Goal: Information Seeking & Learning: Learn about a topic

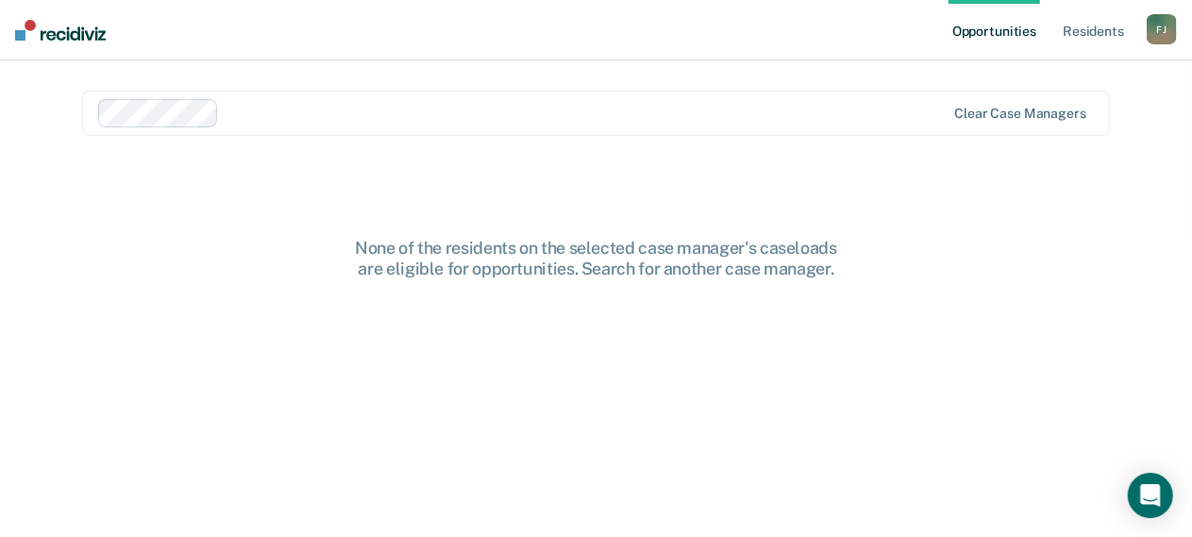
click at [992, 267] on div "None of the residents on the selected case manager's caseloads are eligible for…" at bounding box center [596, 401] width 1028 height 326
click at [1150, 496] on icon "Open Intercom Messenger" at bounding box center [1151, 495] width 22 height 25
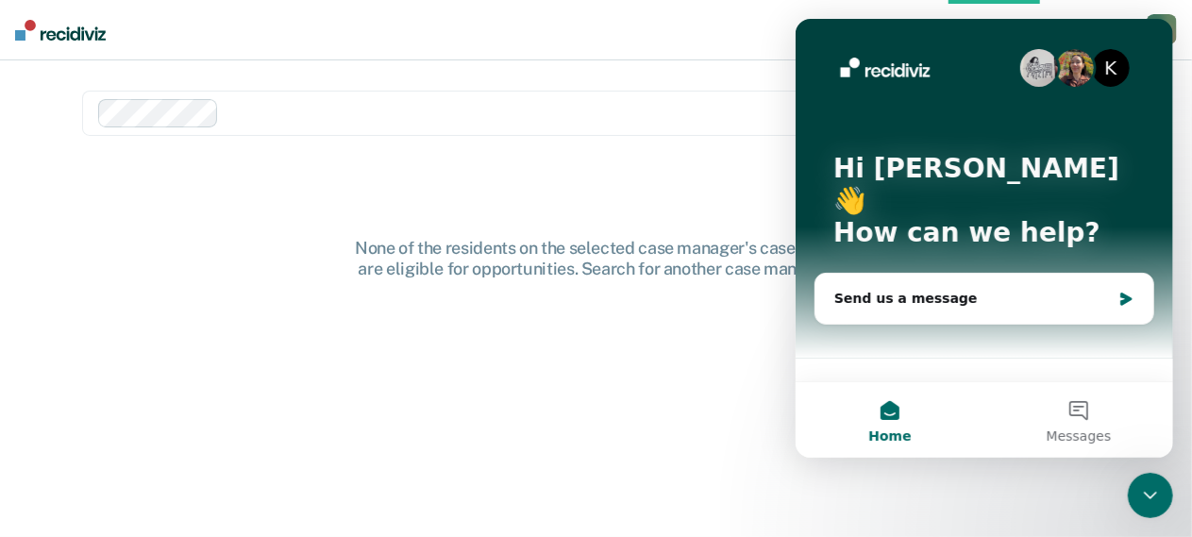
click at [138, 298] on div "None of the residents on the selected case manager's caseloads are eligible for…" at bounding box center [596, 401] width 1028 height 326
click at [293, 279] on div "None of the residents on the selected case manager's caseloads are eligible for…" at bounding box center [596, 401] width 1028 height 326
click at [617, 446] on div "None of the residents on the selected case manager's caseloads are eligible for…" at bounding box center [596, 401] width 1028 height 326
click at [672, 411] on div "None of the residents on the selected case manager's caseloads are eligible for…" at bounding box center [596, 401] width 1028 height 326
click at [1177, 33] on nav "Opportunities Resident s [PERSON_NAME], Joab F J Profile How it works Log Out" at bounding box center [596, 30] width 1192 height 60
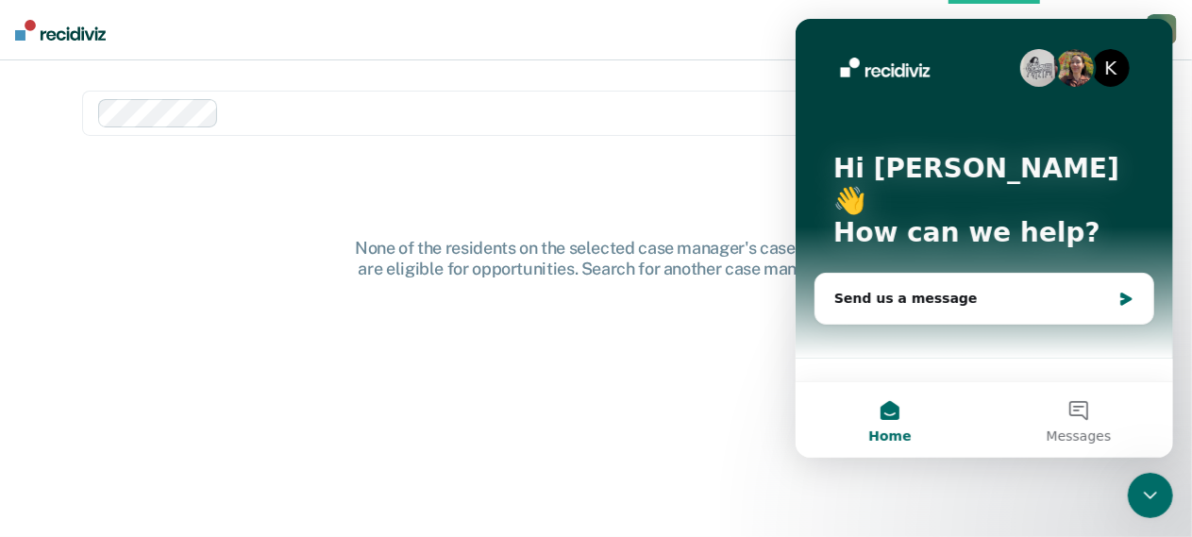
click at [1154, 37] on div "K Hi [PERSON_NAME] 👋 How can we help? Send us a message" at bounding box center [984, 200] width 378 height 363
click at [647, 124] on div at bounding box center [522, 113] width 849 height 28
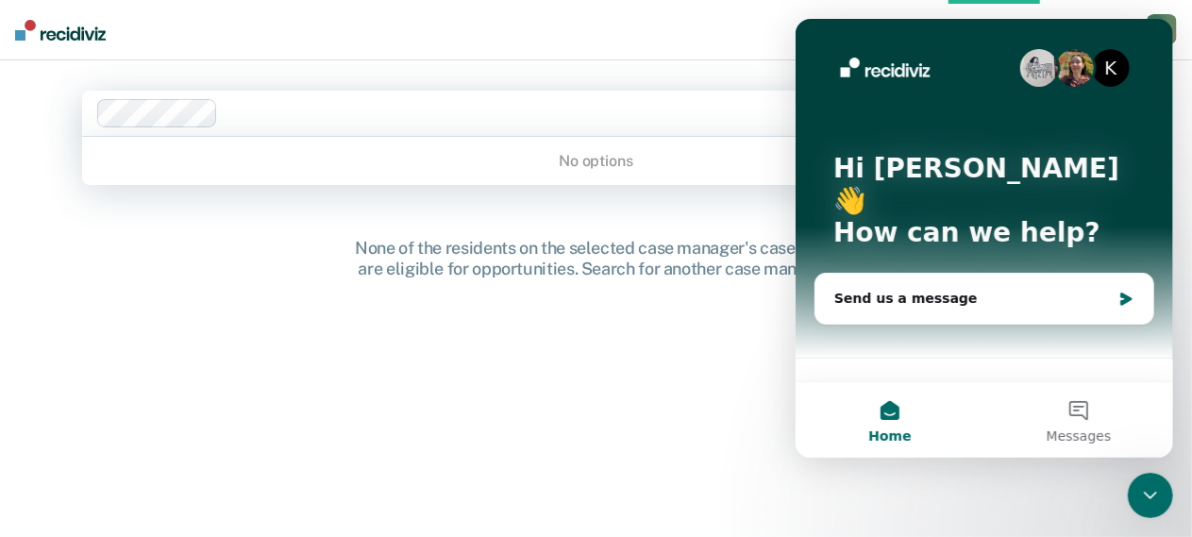
click at [1159, 488] on icon "Close Intercom Messenger" at bounding box center [1150, 494] width 23 height 23
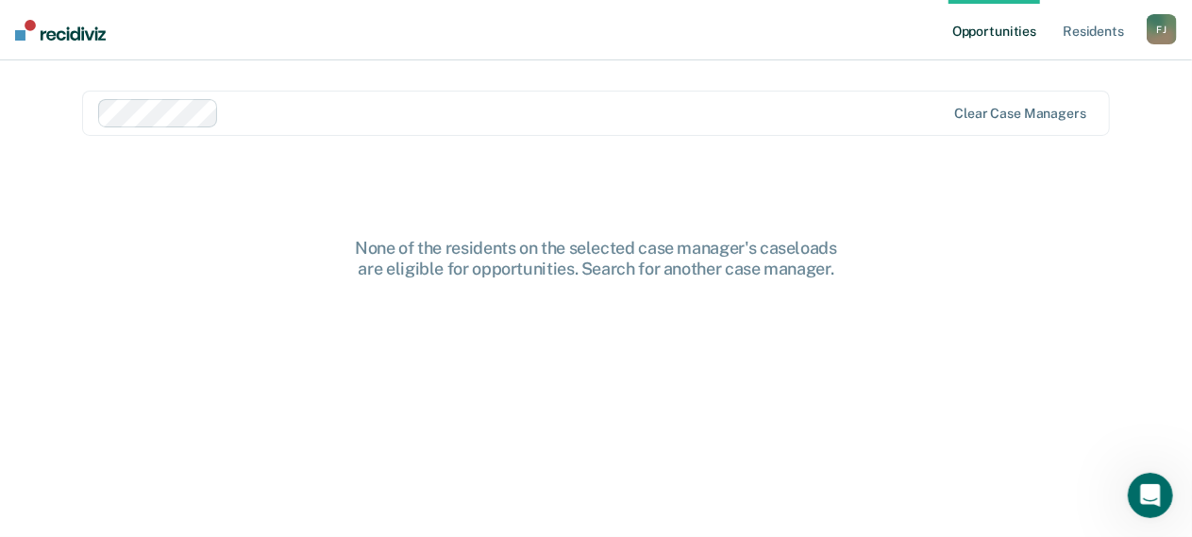
click at [171, 323] on div "None of the residents on the selected case manager's caseloads are eligible for…" at bounding box center [596, 401] width 1028 height 326
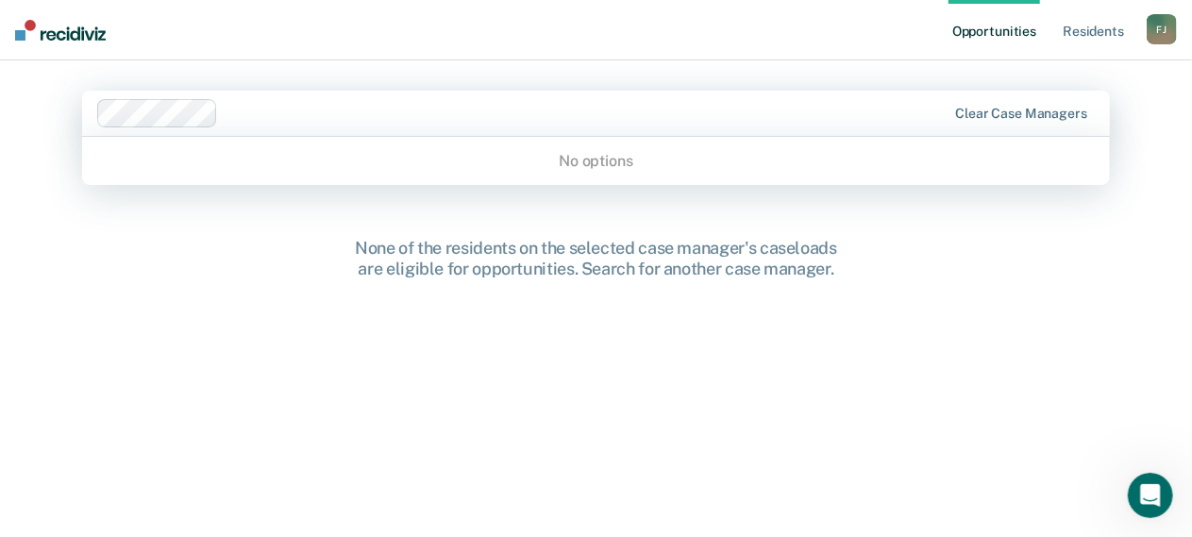
click at [980, 262] on div "None of the residents on the selected case manager's caseloads are eligible for…" at bounding box center [596, 401] width 1028 height 326
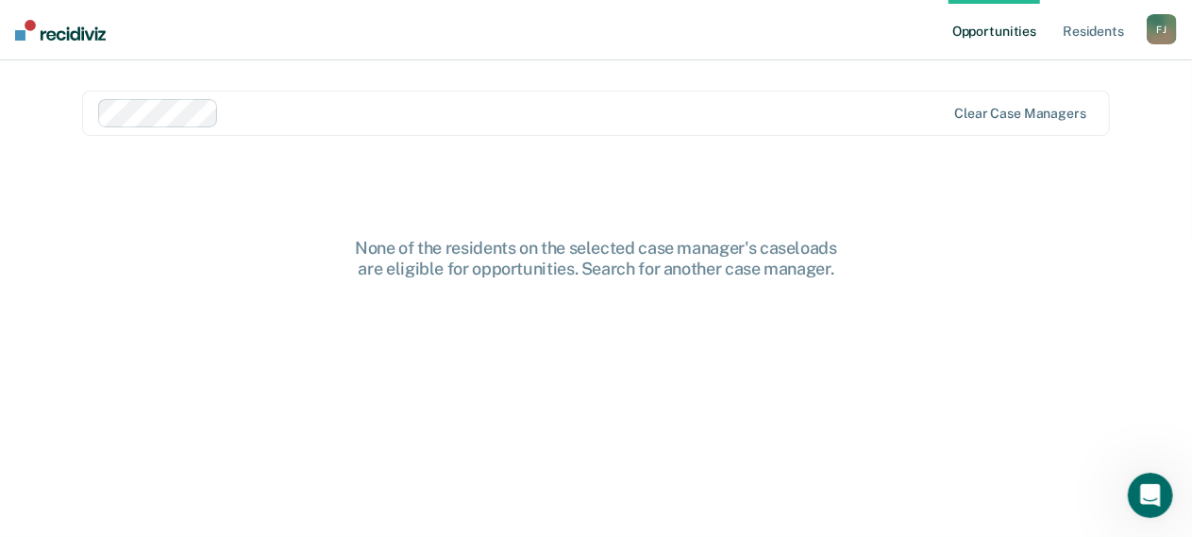
click at [976, 35] on link "Opportunities" at bounding box center [995, 30] width 92 height 60
click at [1099, 31] on link "Resident s" at bounding box center [1093, 30] width 69 height 60
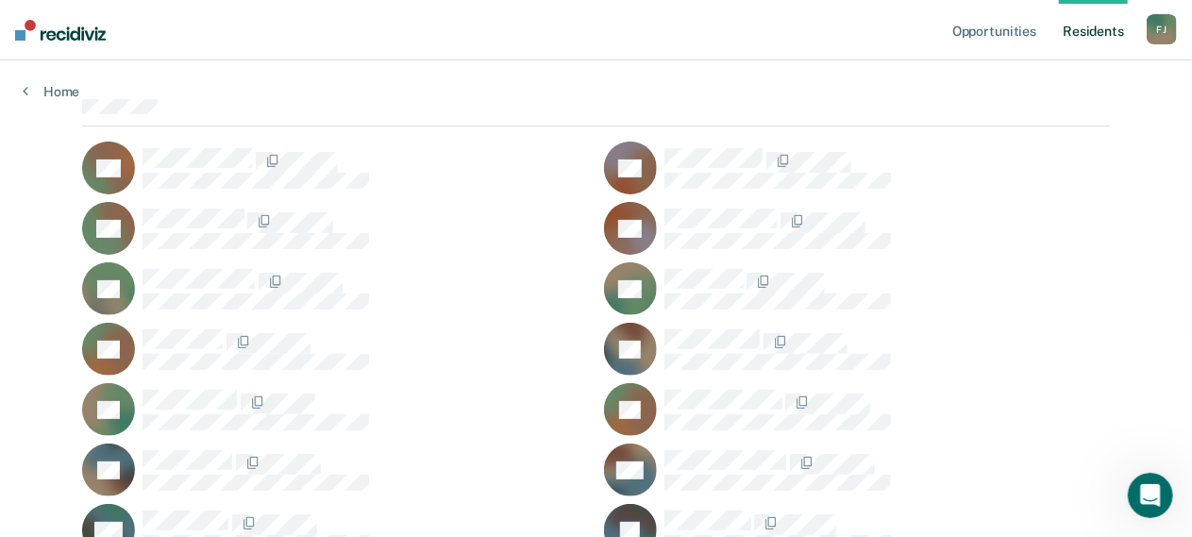
scroll to position [146, 0]
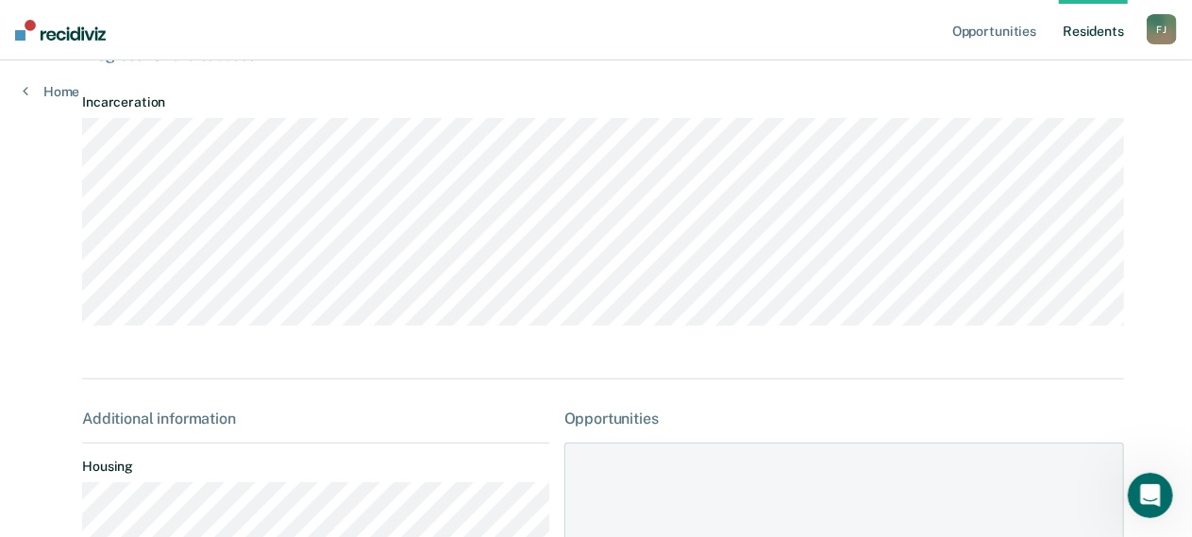
scroll to position [111, 0]
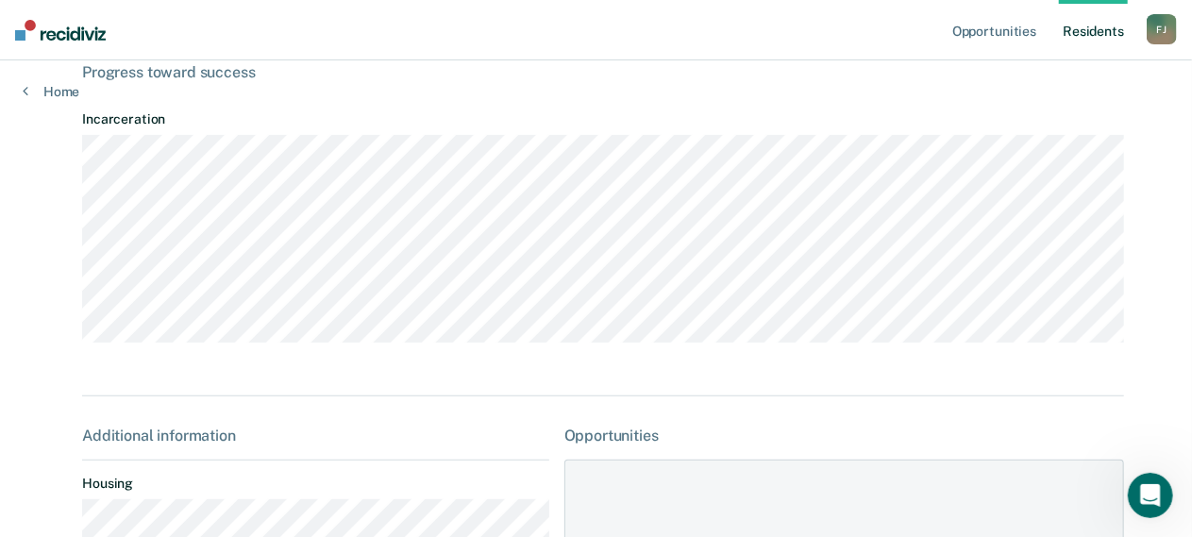
click at [393, 41] on nav "Opportunities Resident s [PERSON_NAME], Joab F J Profile How it works Log Out" at bounding box center [596, 30] width 1192 height 60
click at [26, 88] on icon at bounding box center [26, 90] width 6 height 15
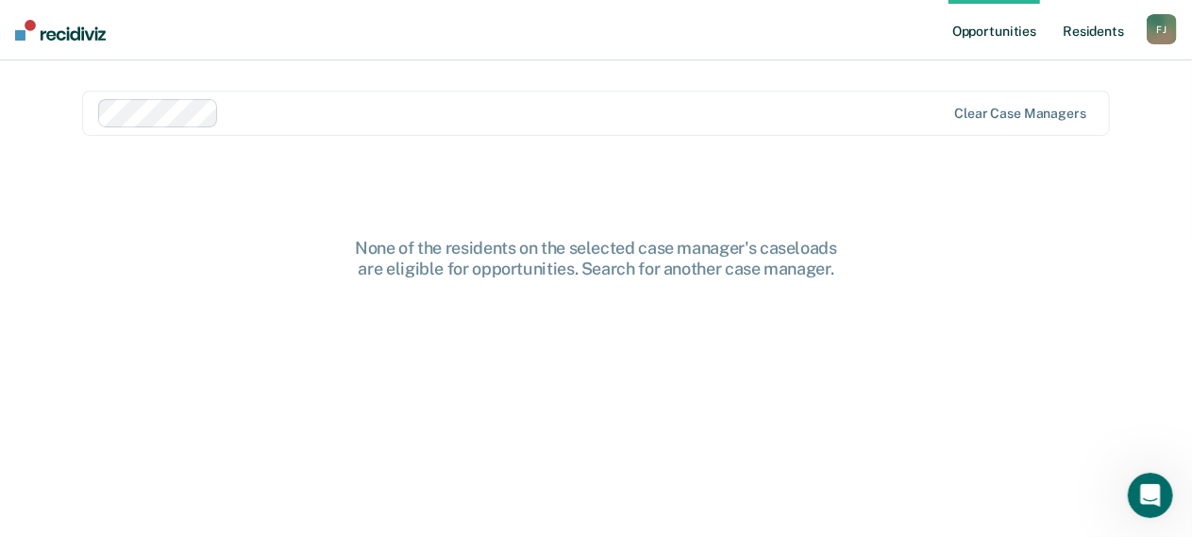
click at [1092, 32] on link "Resident s" at bounding box center [1093, 30] width 69 height 60
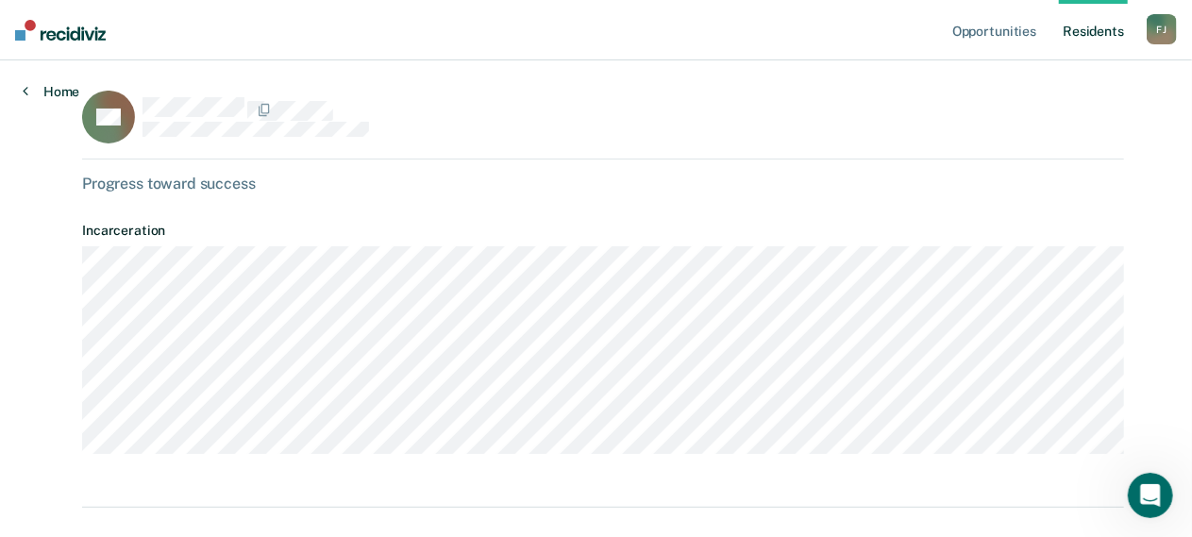
click at [50, 90] on link "Home" at bounding box center [51, 91] width 57 height 17
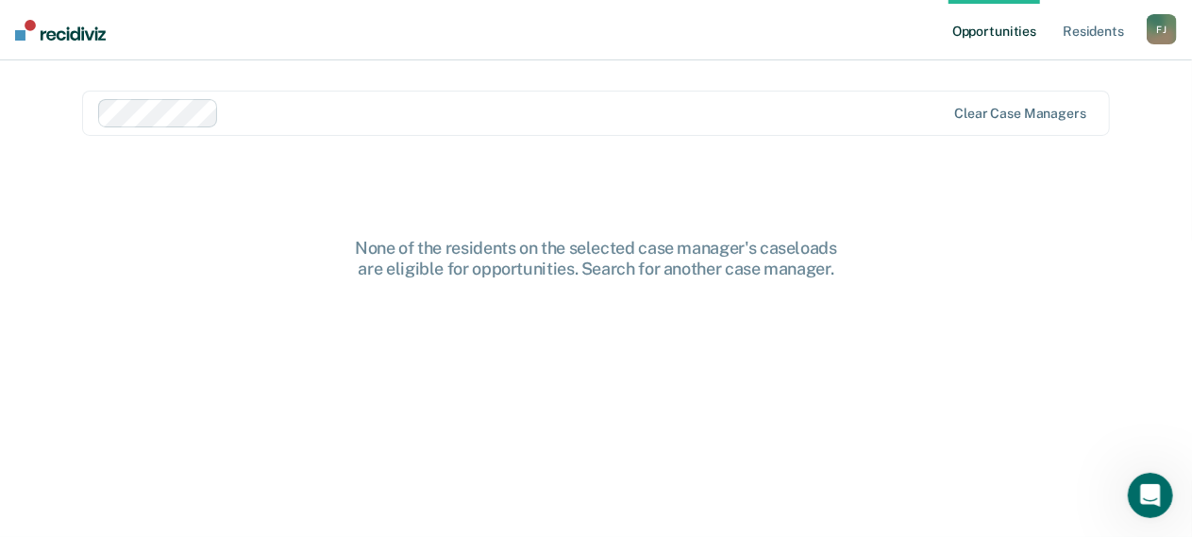
click at [997, 31] on link "Opportunities" at bounding box center [995, 30] width 92 height 60
click at [1099, 35] on link "Resident s" at bounding box center [1093, 30] width 69 height 60
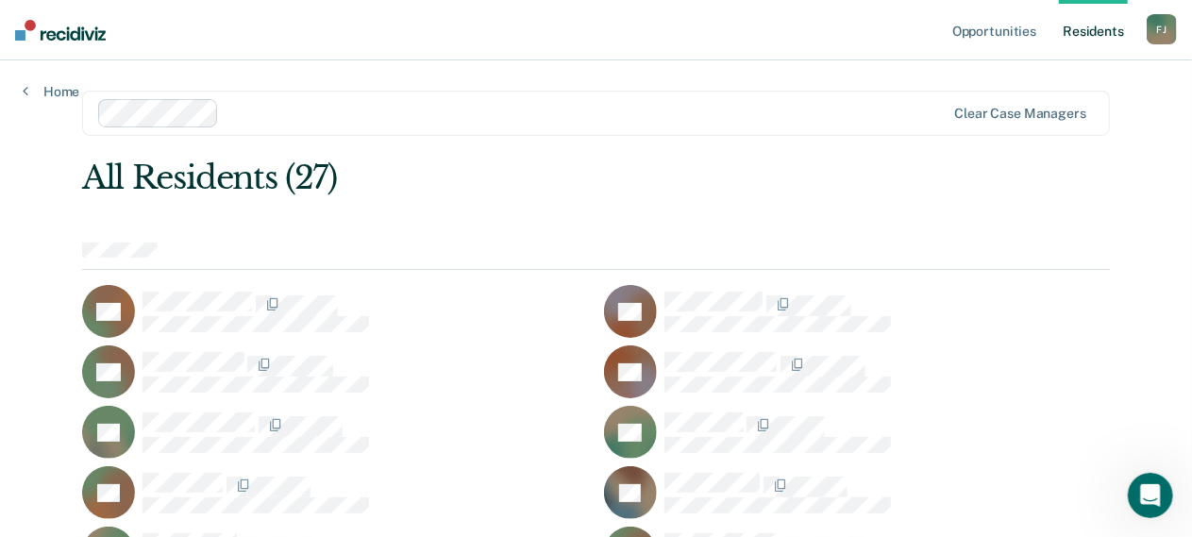
click at [838, 29] on nav "Opportunities Resident s [PERSON_NAME], Joab F J Profile How it works Log Out" at bounding box center [596, 30] width 1192 height 60
click at [995, 33] on link "Opportunities" at bounding box center [995, 30] width 92 height 60
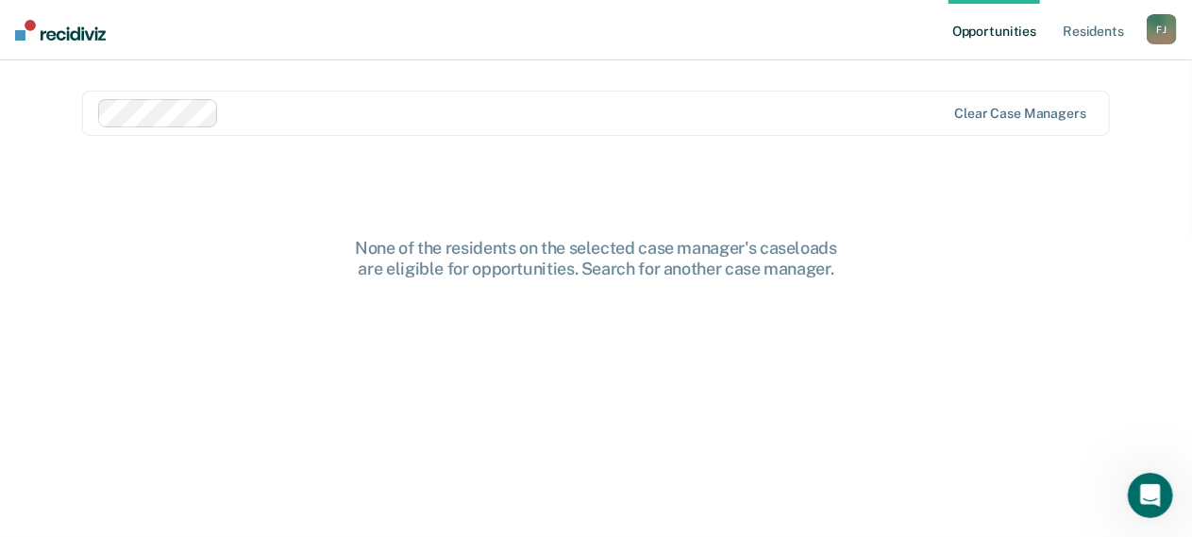
click at [60, 37] on img at bounding box center [60, 30] width 91 height 21
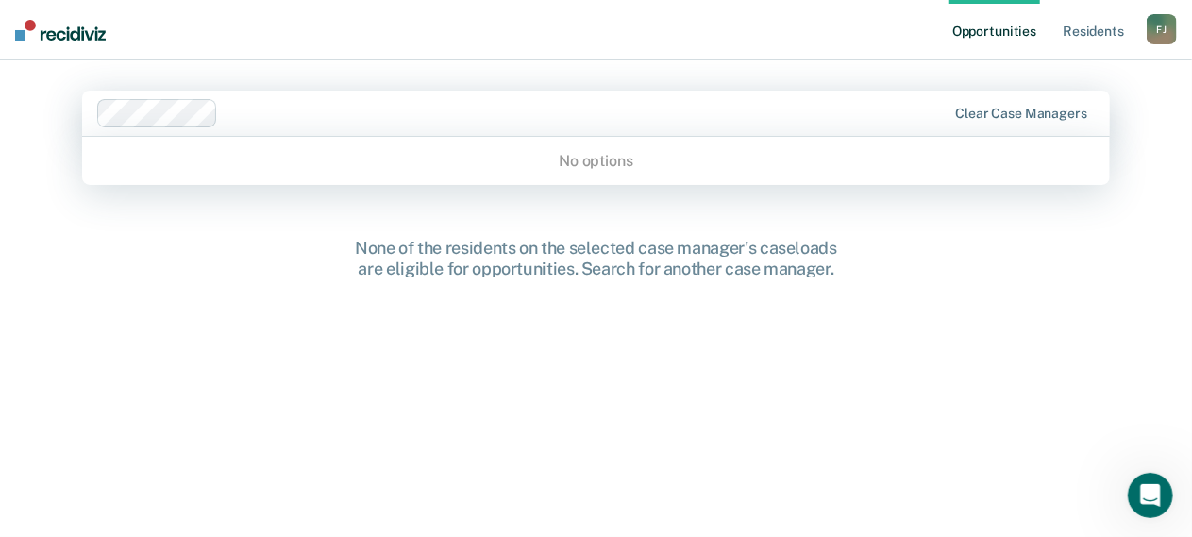
click at [474, 129] on div "Clear case managers" at bounding box center [596, 113] width 1028 height 45
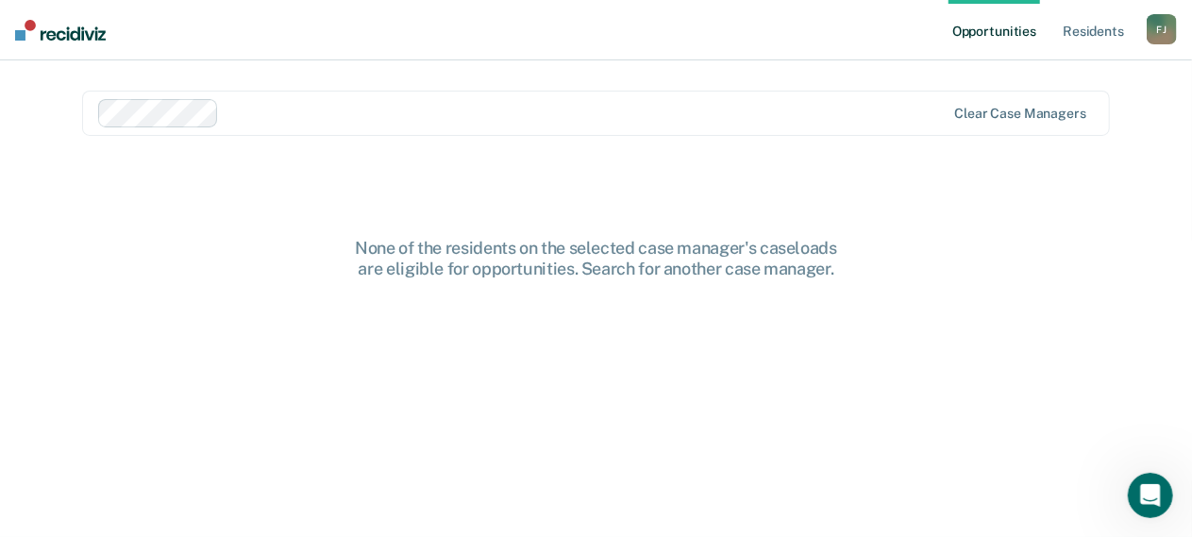
click at [984, 30] on link "Opportunities" at bounding box center [995, 30] width 92 height 60
click at [1089, 31] on link "Resident s" at bounding box center [1093, 30] width 69 height 60
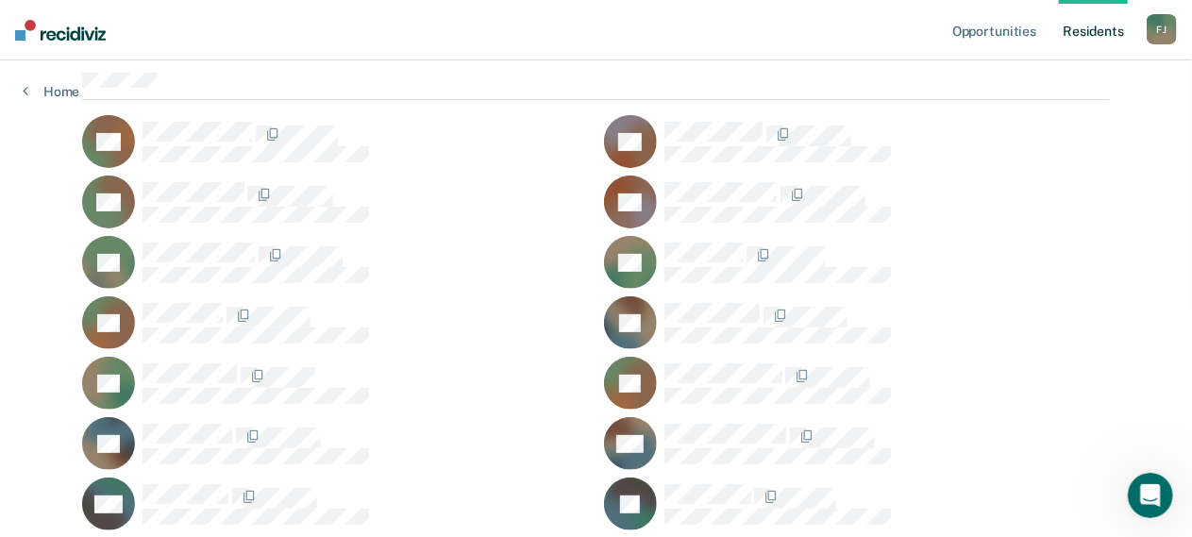
scroll to position [177, 0]
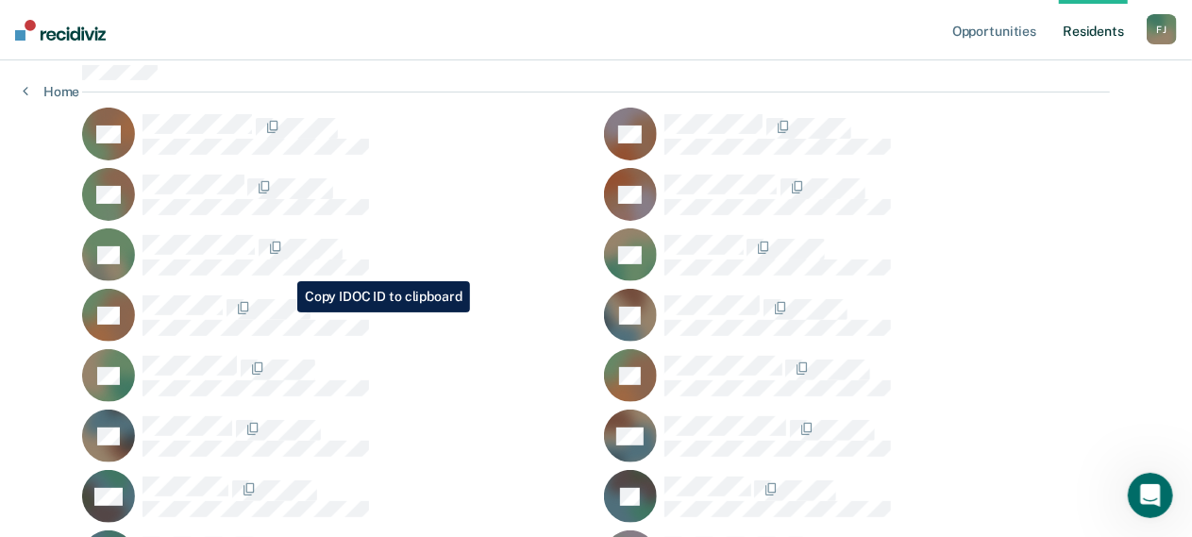
click at [283, 312] on ul "AB SB DB TC SE KE KL AL RL KL JM BM AM JN [PERSON_NAME] BR AR SR AS VS KS MS MS…" at bounding box center [596, 527] width 1028 height 838
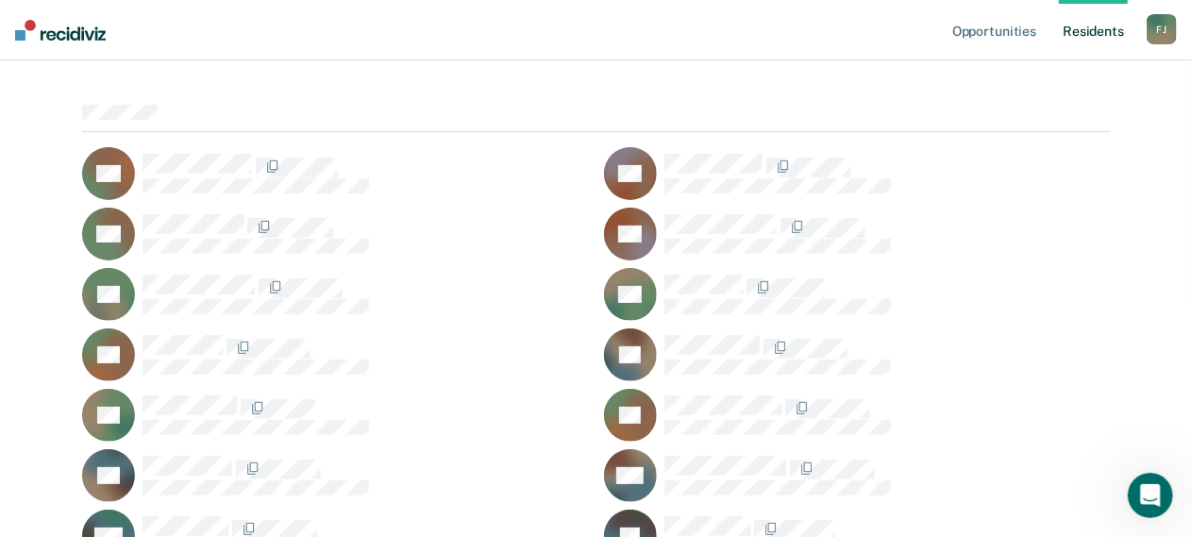
scroll to position [0, 0]
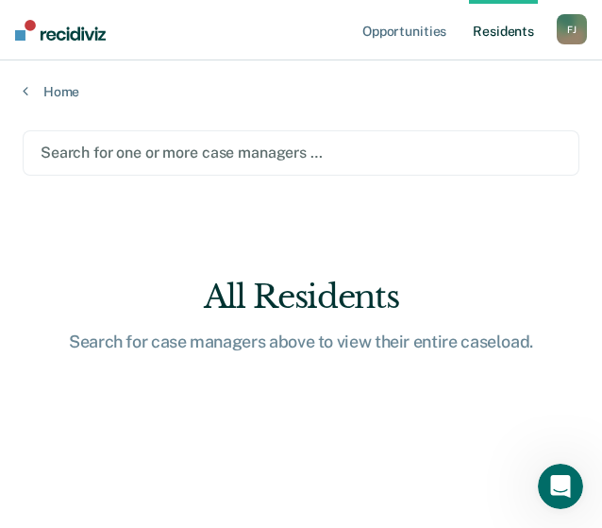
drag, startPoint x: 540, startPoint y: 146, endPoint x: 532, endPoint y: -95, distance: 241.8
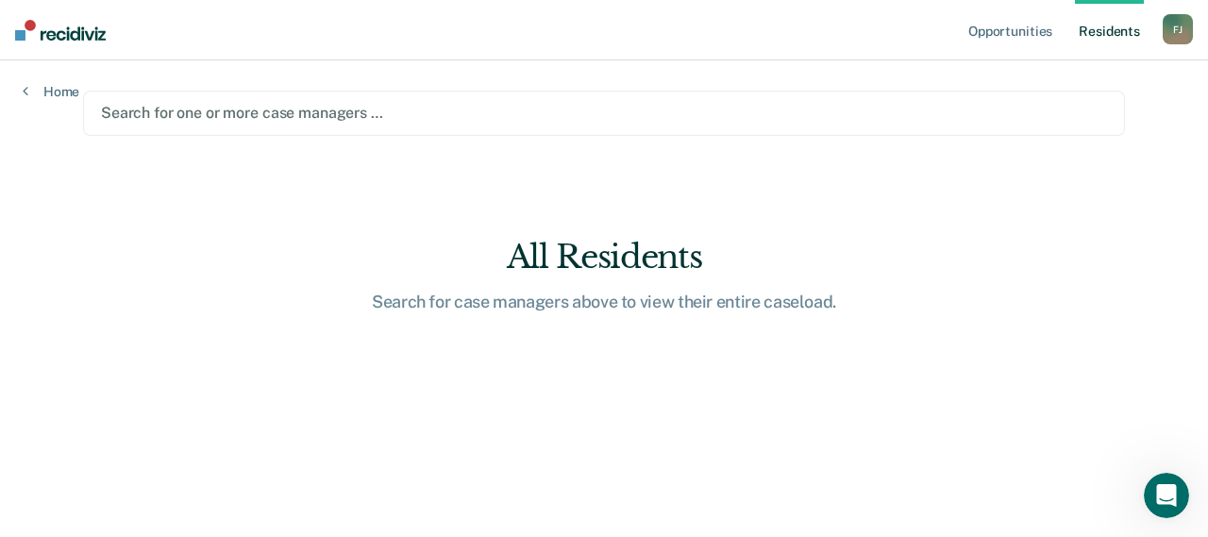
click at [350, 108] on div at bounding box center [604, 113] width 1006 height 22
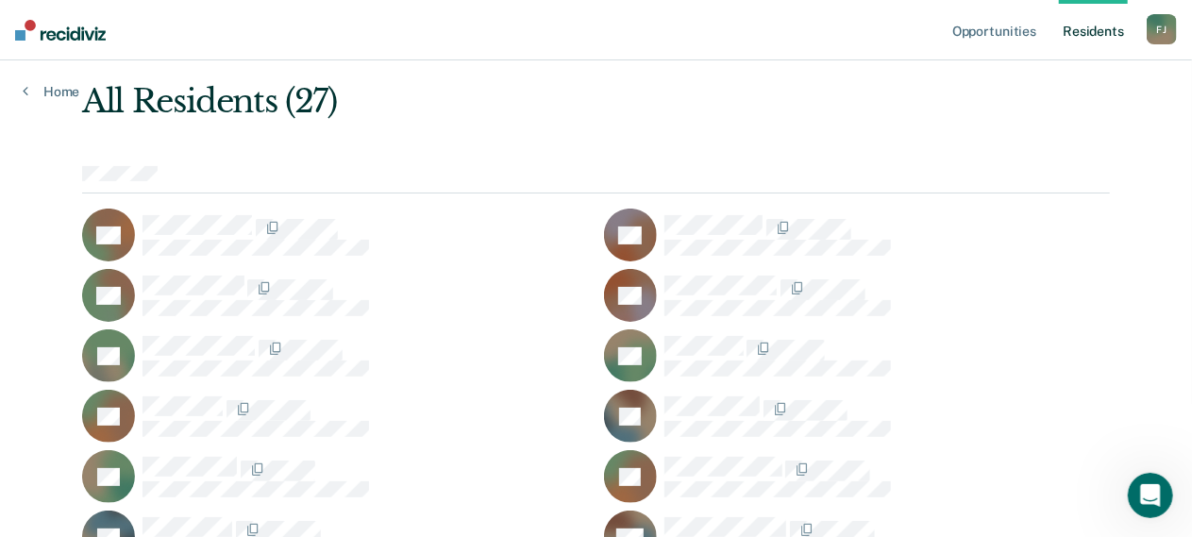
scroll to position [110, 0]
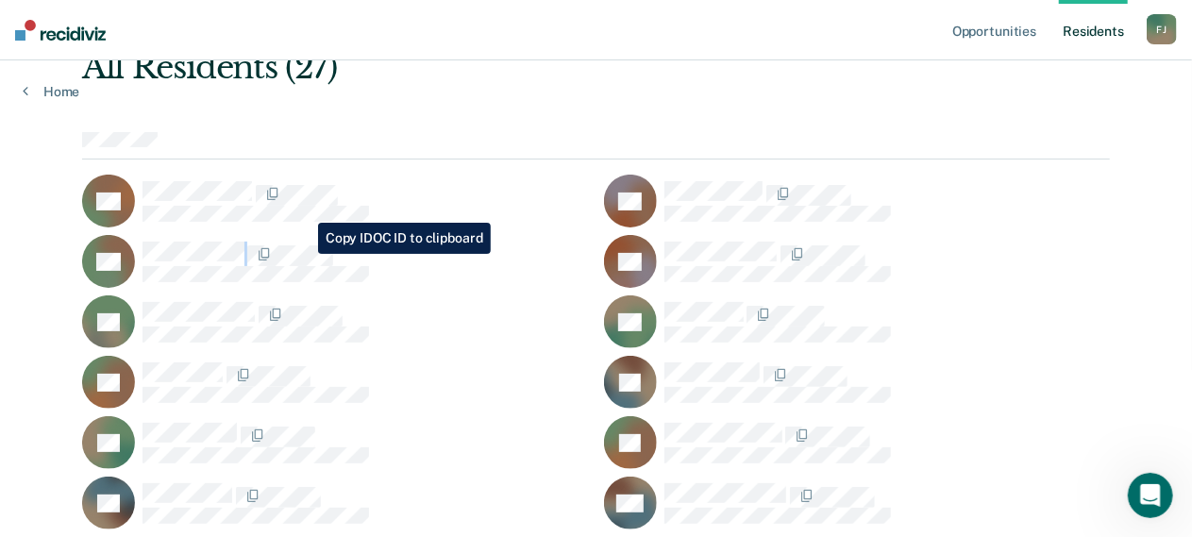
drag, startPoint x: 134, startPoint y: 351, endPoint x: 405, endPoint y: 399, distance: 275.2
click at [405, 399] on div "KL" at bounding box center [335, 382] width 506 height 53
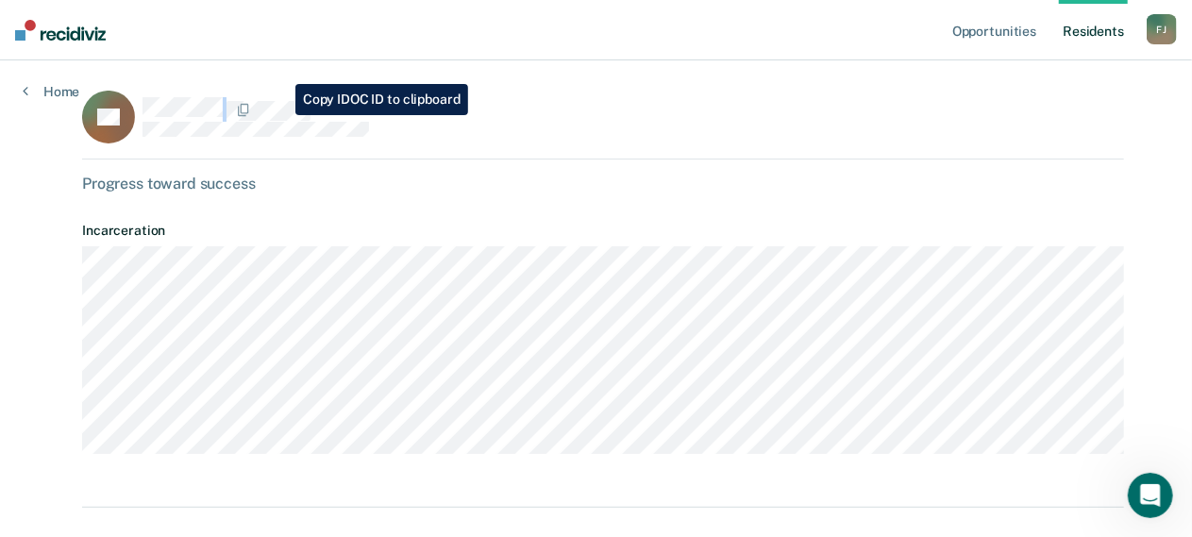
click at [281, 115] on main "KL Progress toward success Incarceration Additional information Housing Parole …" at bounding box center [595, 510] width 1073 height 900
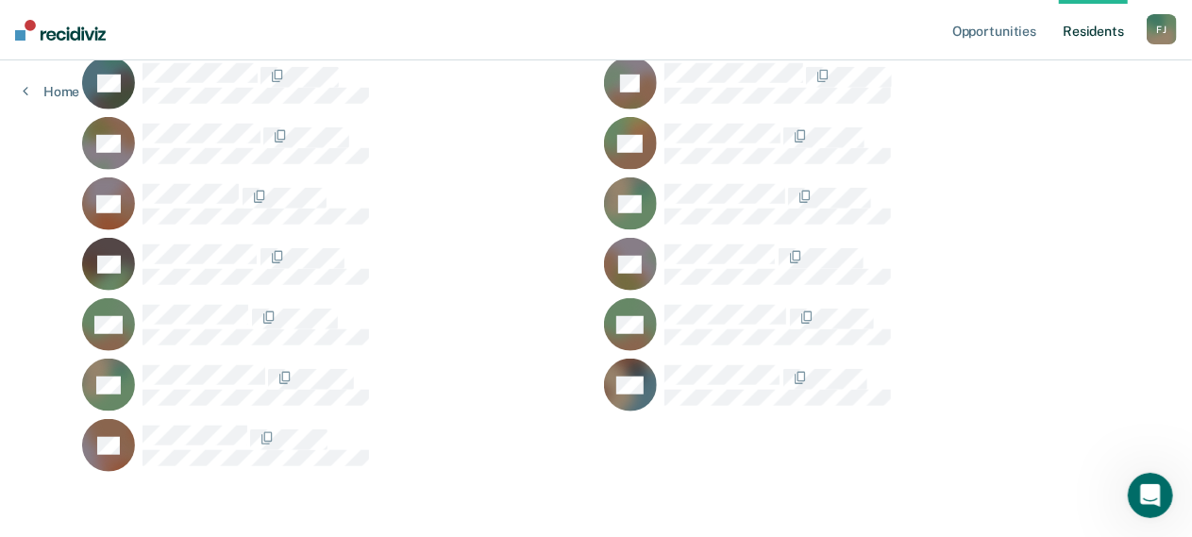
scroll to position [657, 0]
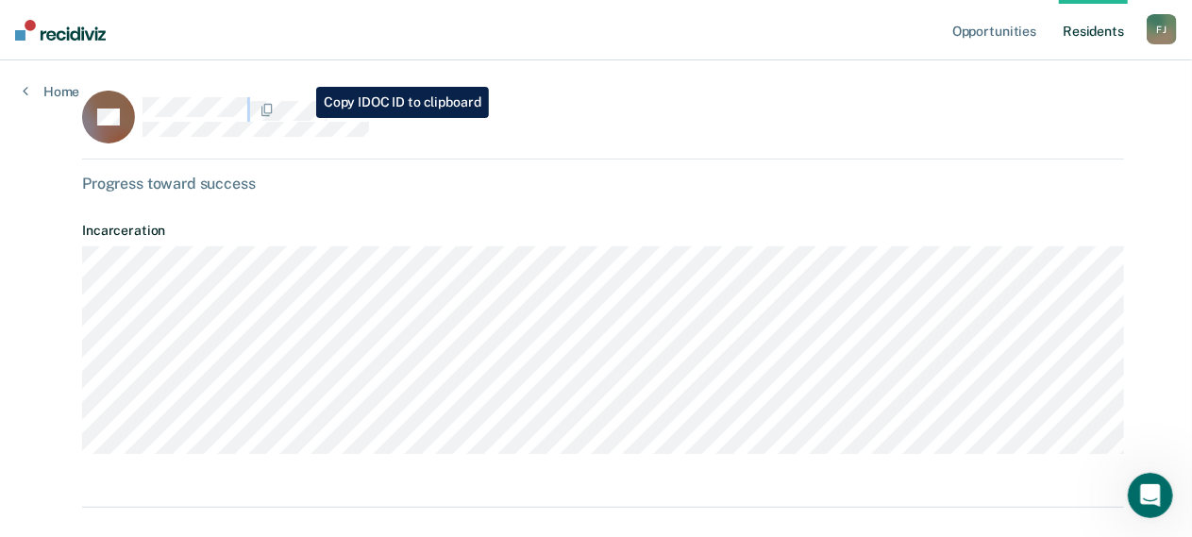
click at [302, 118] on main "RY Progress toward success Incarceration Additional information Housing Parole …" at bounding box center [595, 510] width 1073 height 900
click at [297, 112] on div "SB" at bounding box center [315, 117] width 467 height 53
